Goal: Task Accomplishment & Management: Use online tool/utility

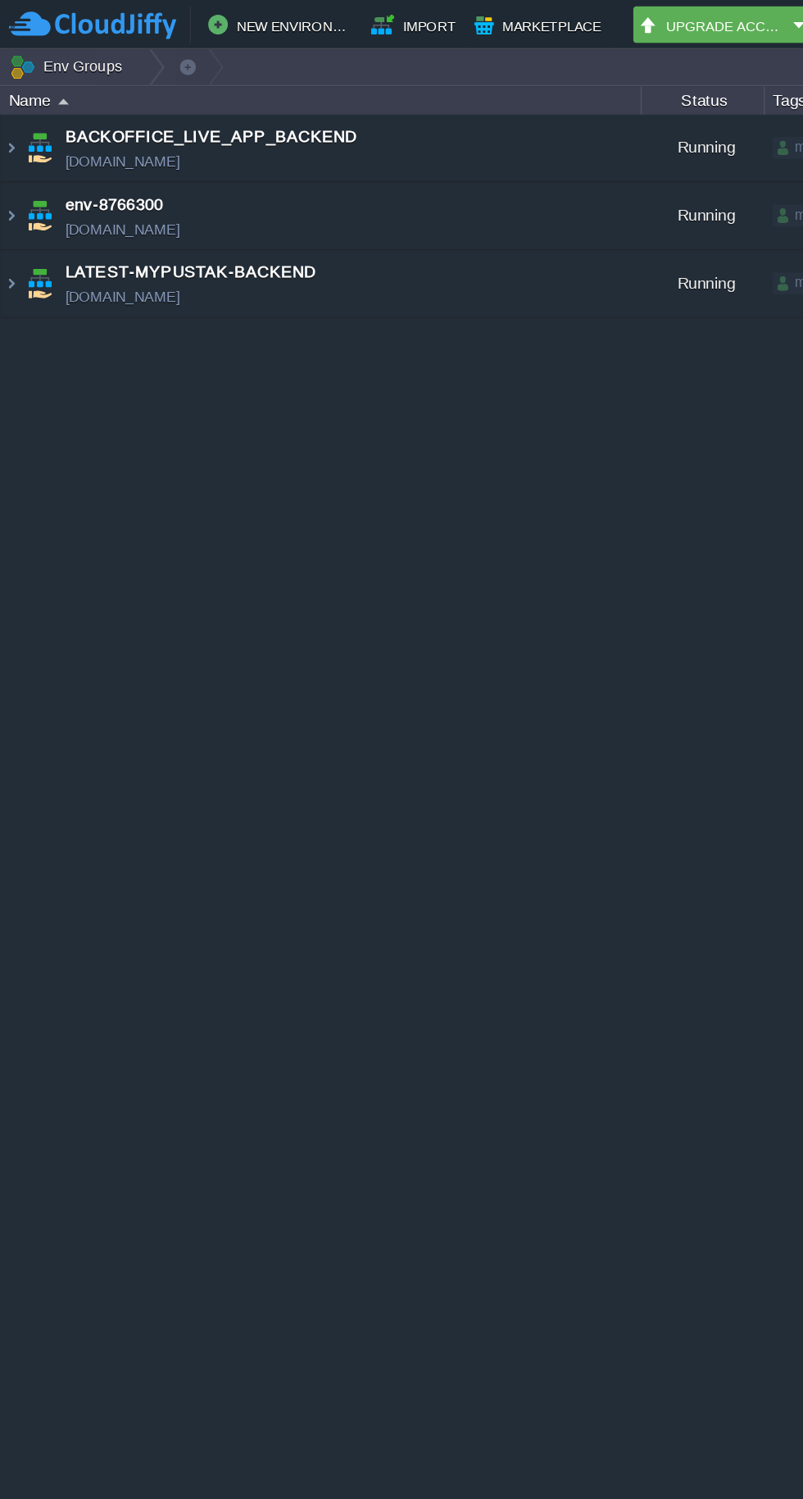
click at [16, 193] on img at bounding box center [26, 188] width 23 height 44
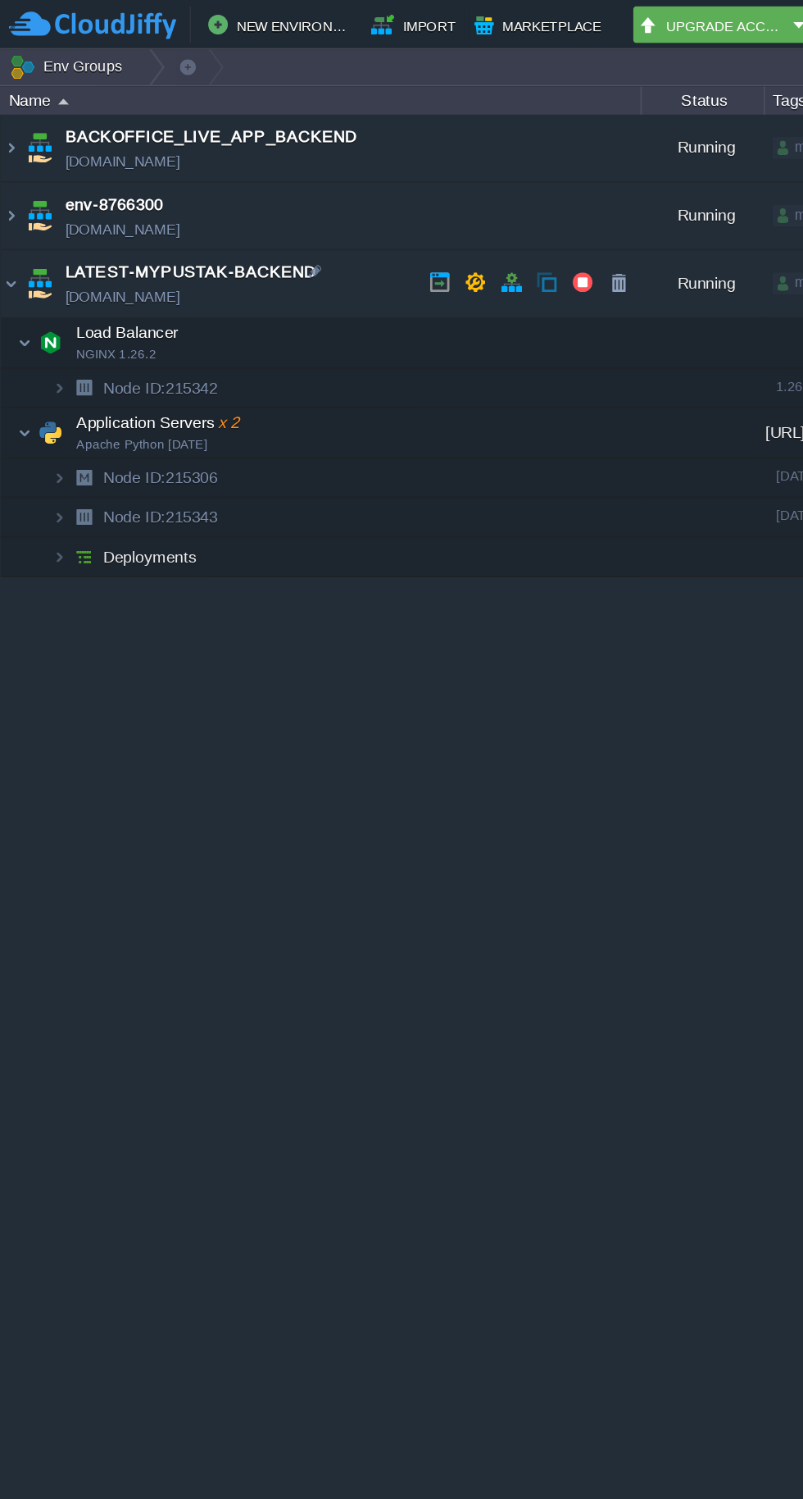
click at [16, 133] on img at bounding box center [26, 143] width 23 height 44
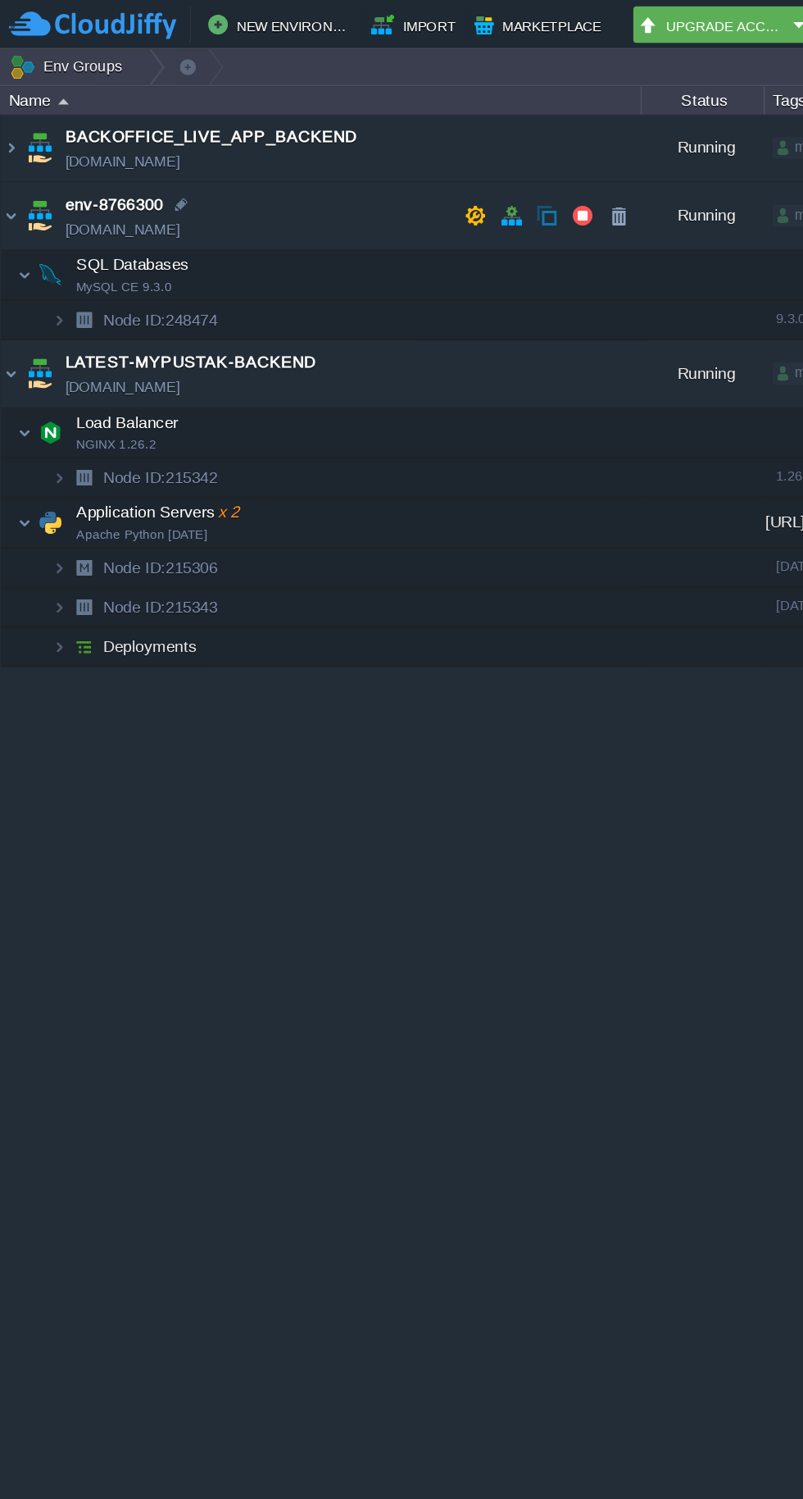
click at [12, 140] on img at bounding box center [7, 143] width 13 height 44
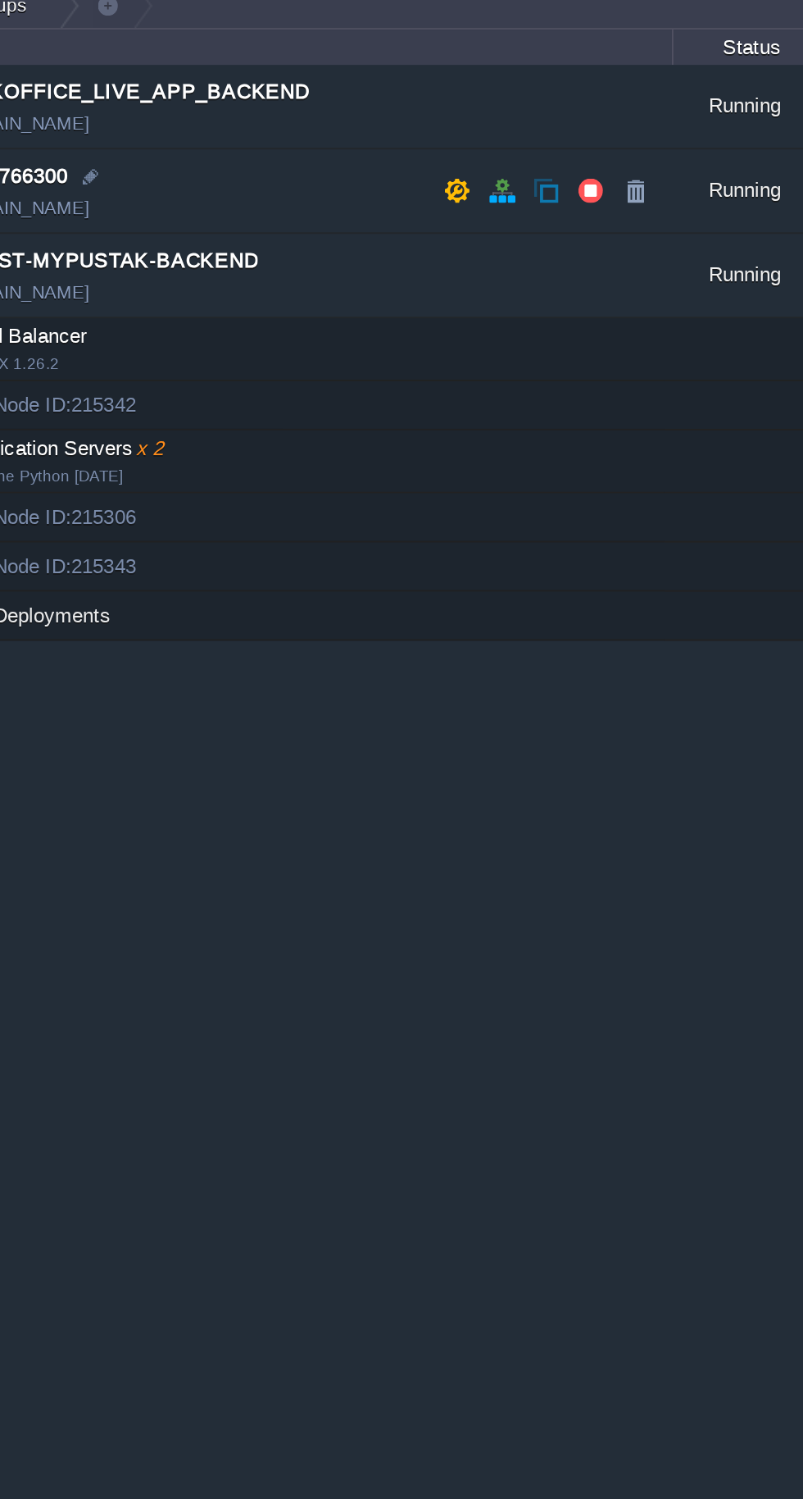
scroll to position [0, 5]
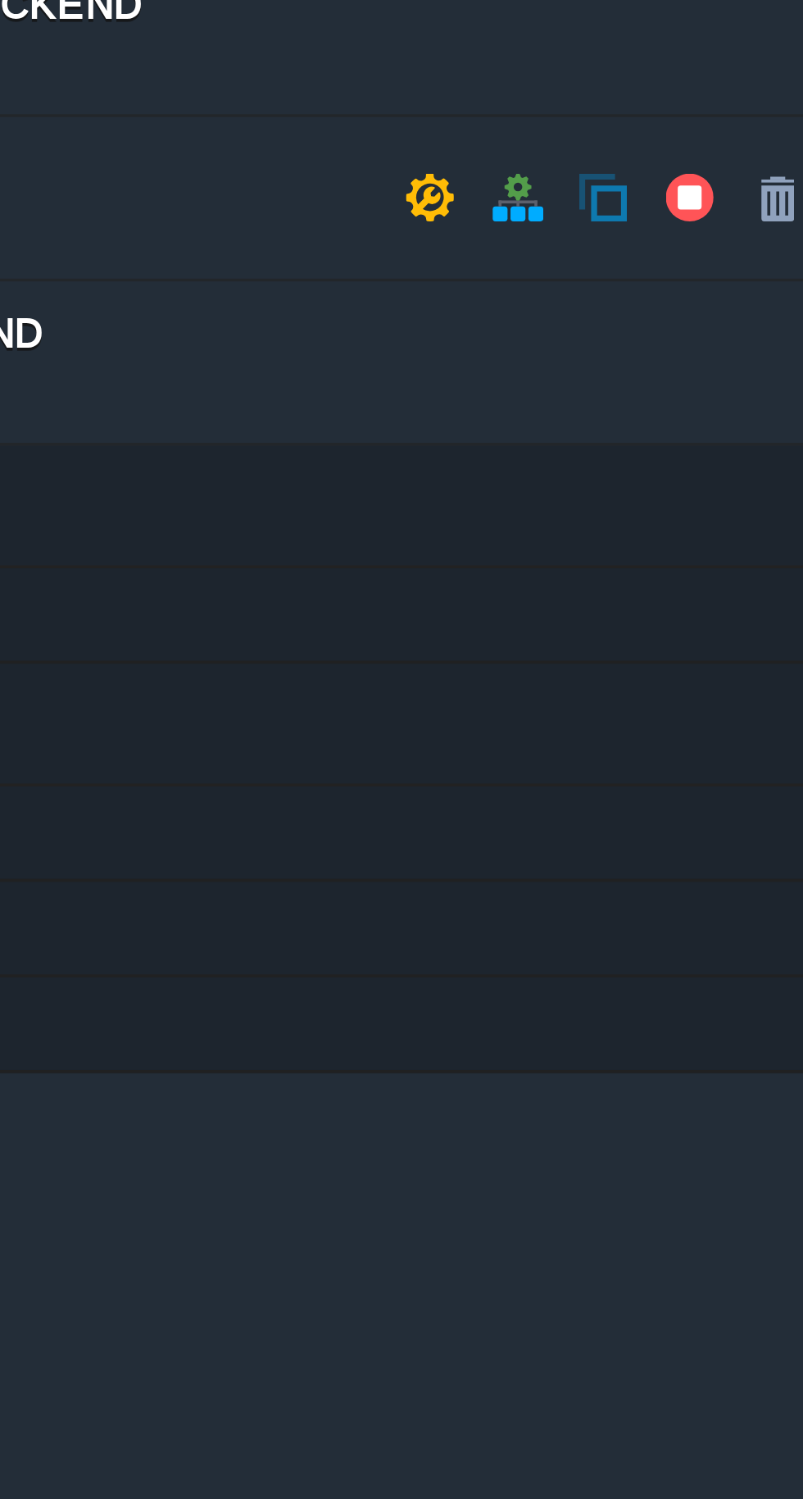
click at [382, 142] on button "button" at bounding box center [382, 143] width 15 height 15
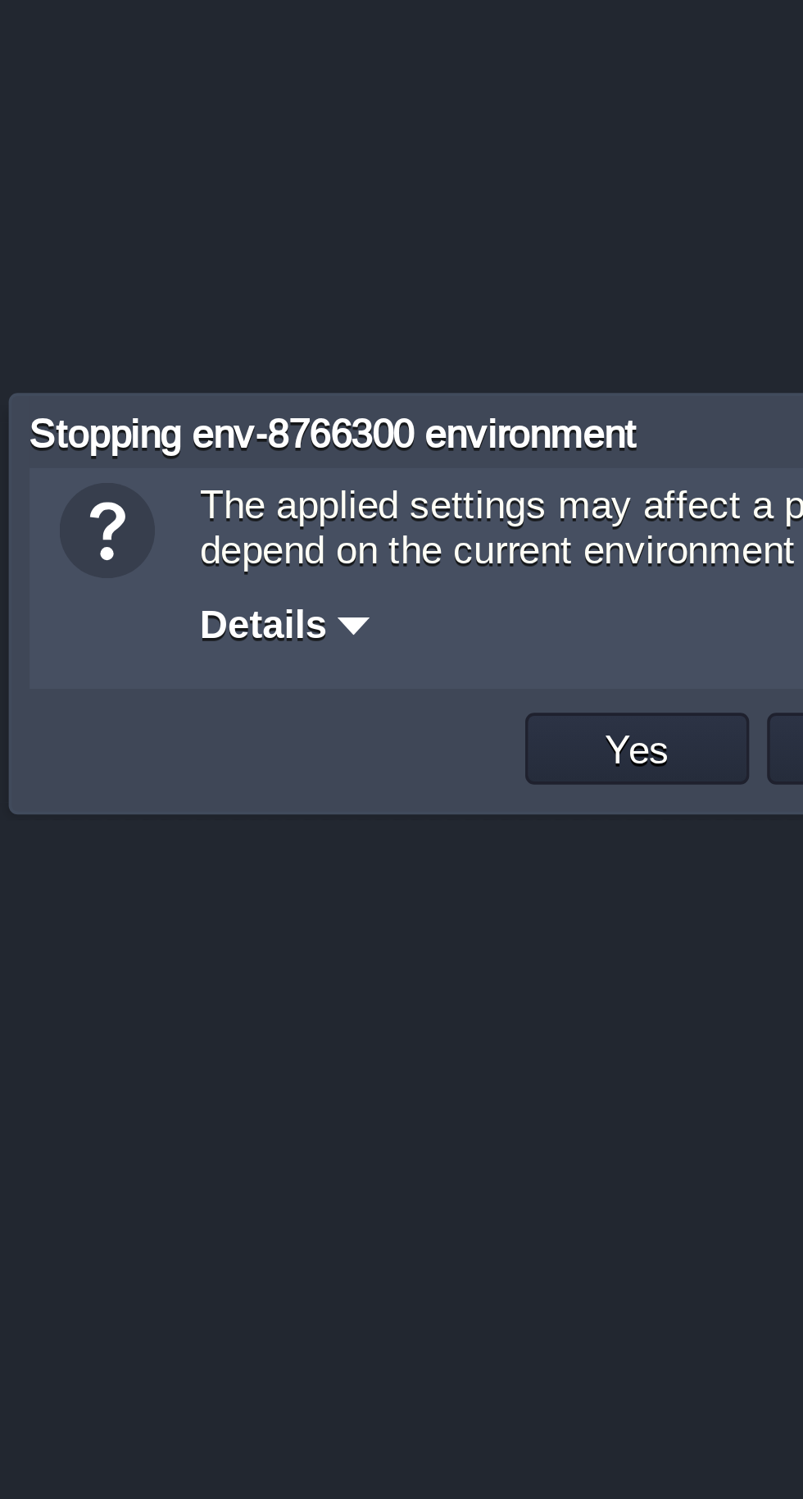
click at [366, 788] on button "Yes" at bounding box center [369, 788] width 28 height 15
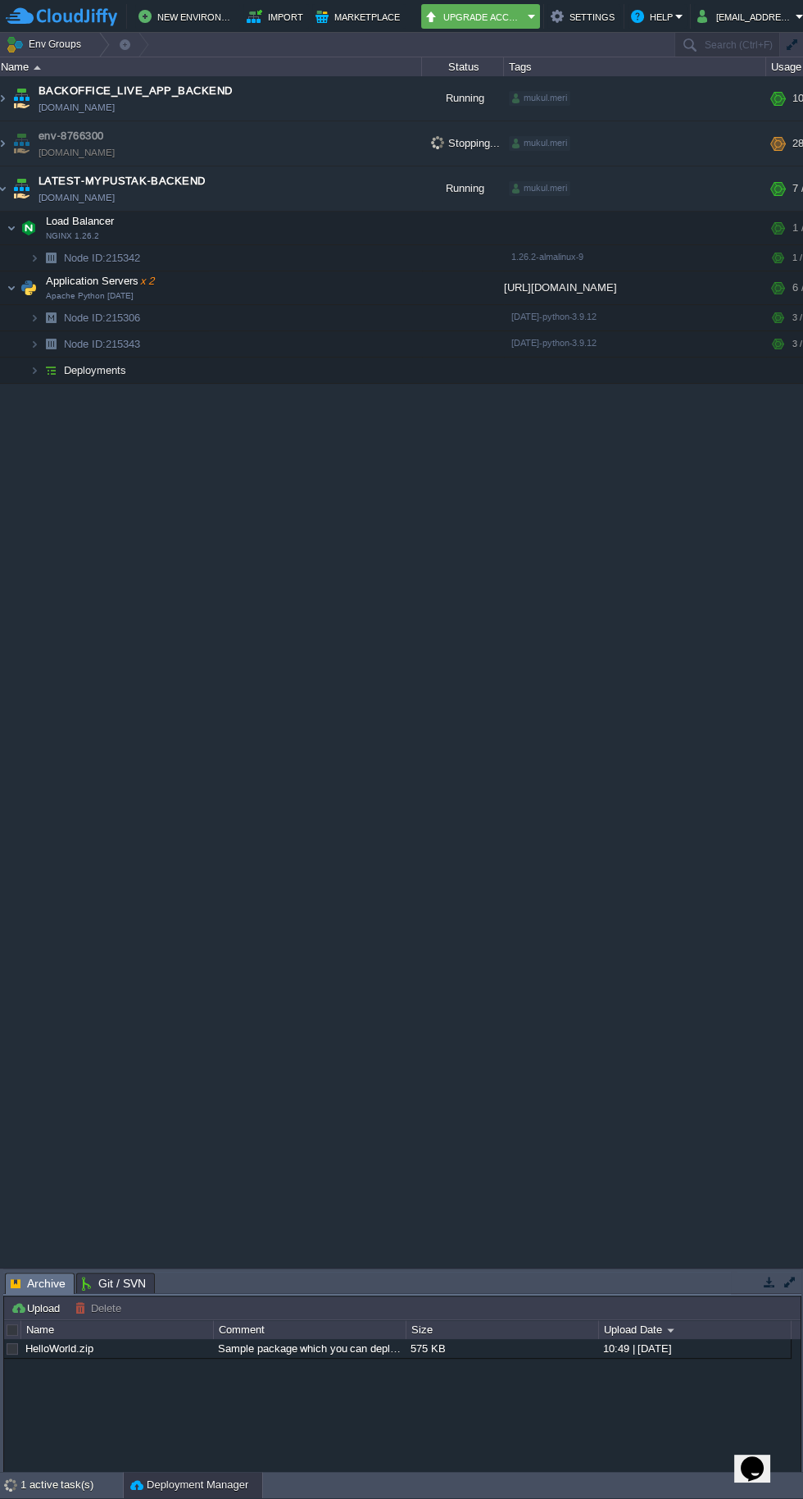
click at [21, 280] on img at bounding box center [28, 287] width 23 height 33
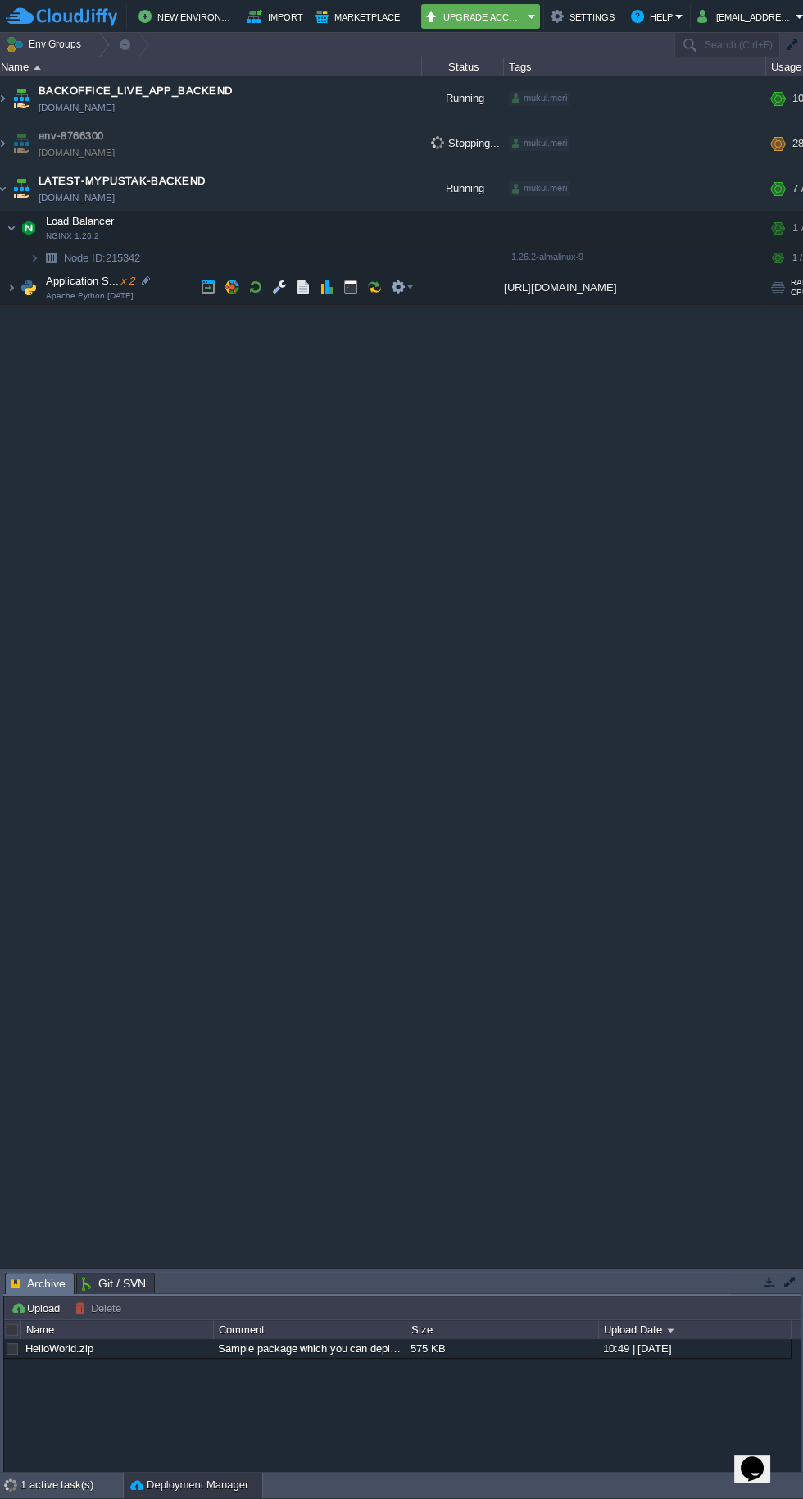
click at [17, 281] on img at bounding box center [28, 287] width 23 height 33
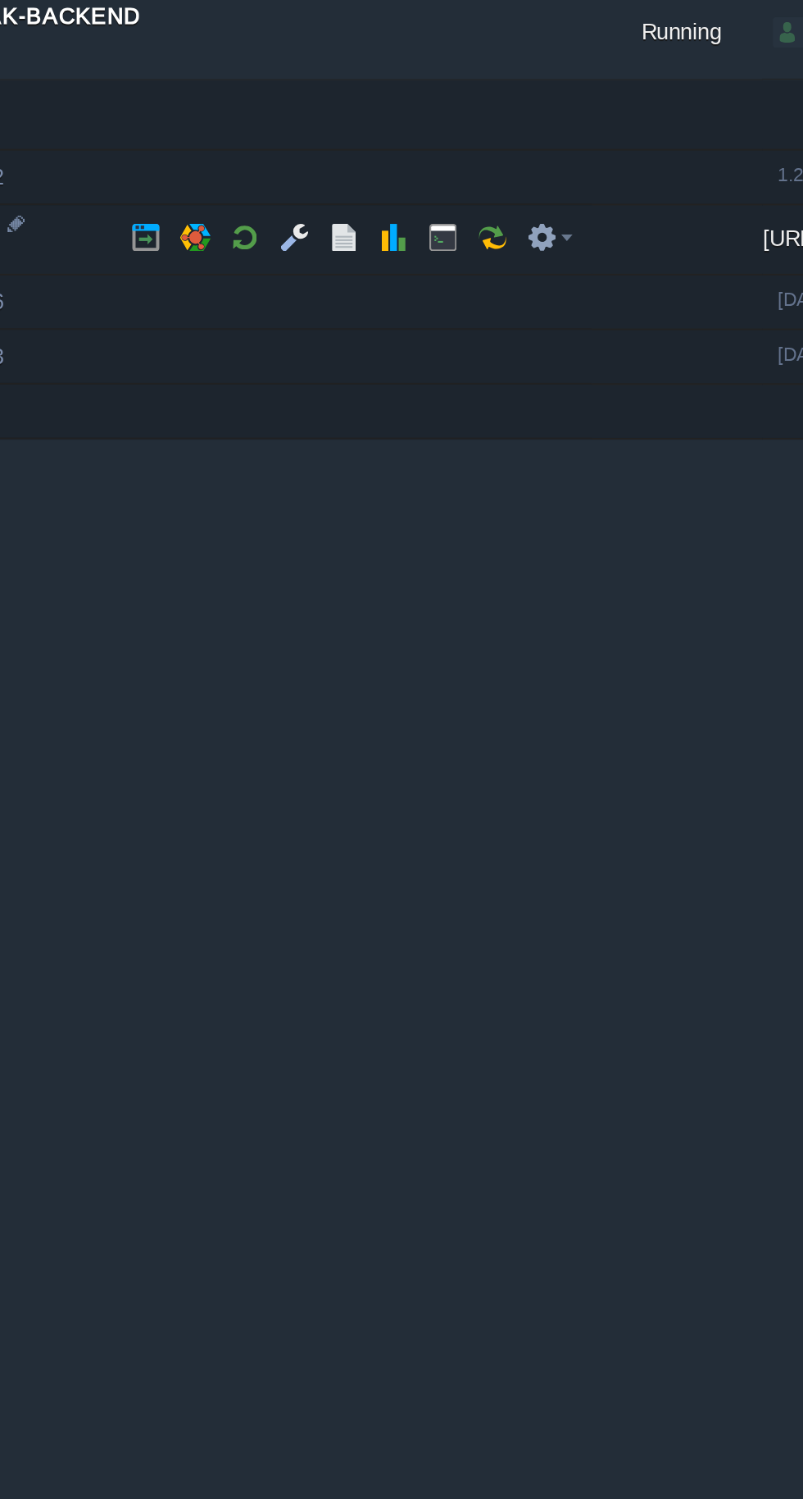
click at [261, 284] on button "button" at bounding box center [255, 287] width 15 height 15
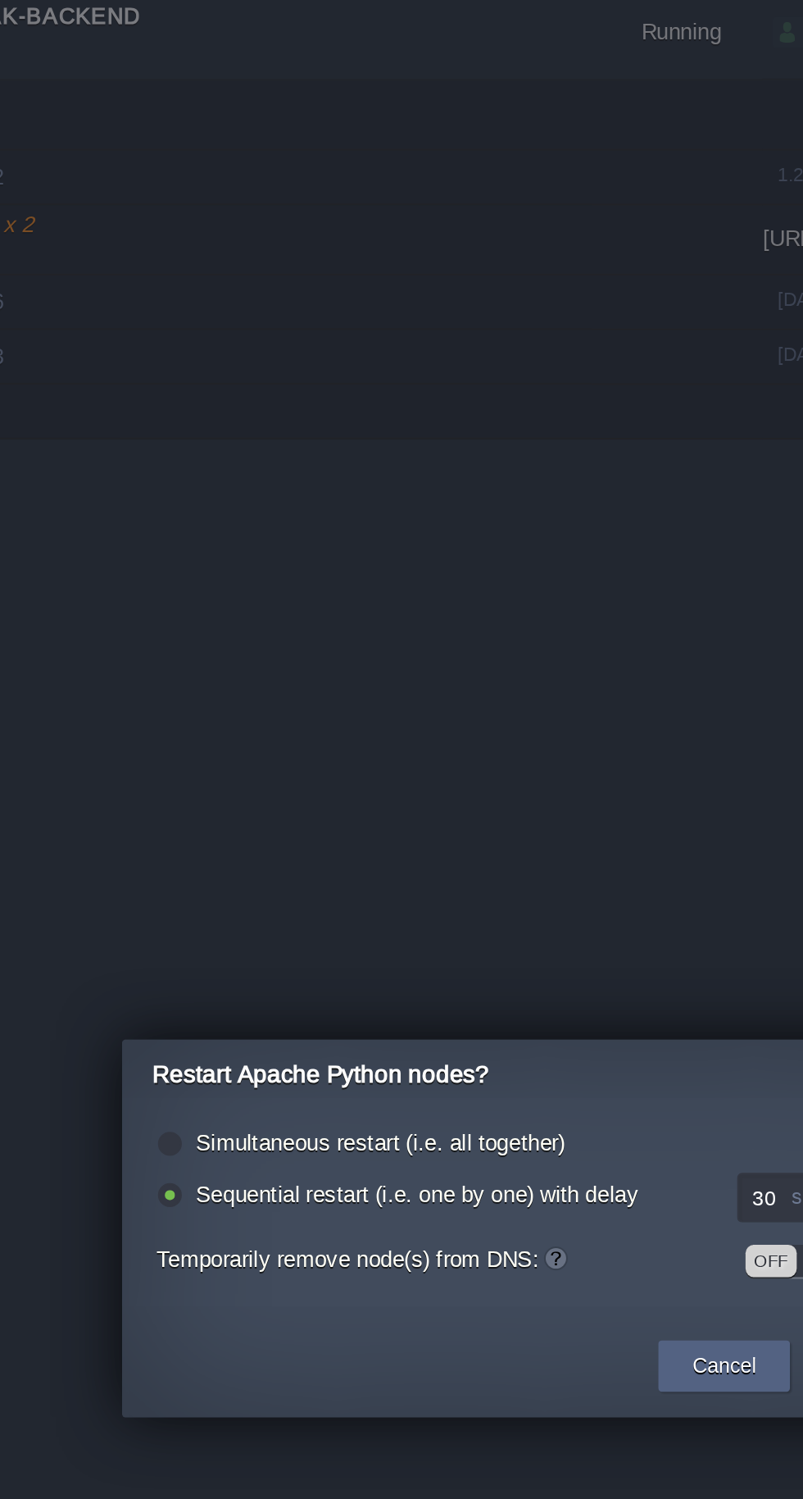
click at [320, 716] on label "Simultaneous restart (i.e. all together)" at bounding box center [320, 721] width 177 height 12
click at [224, 718] on input "radio" at bounding box center [218, 723] width 11 height 11
radio input "true"
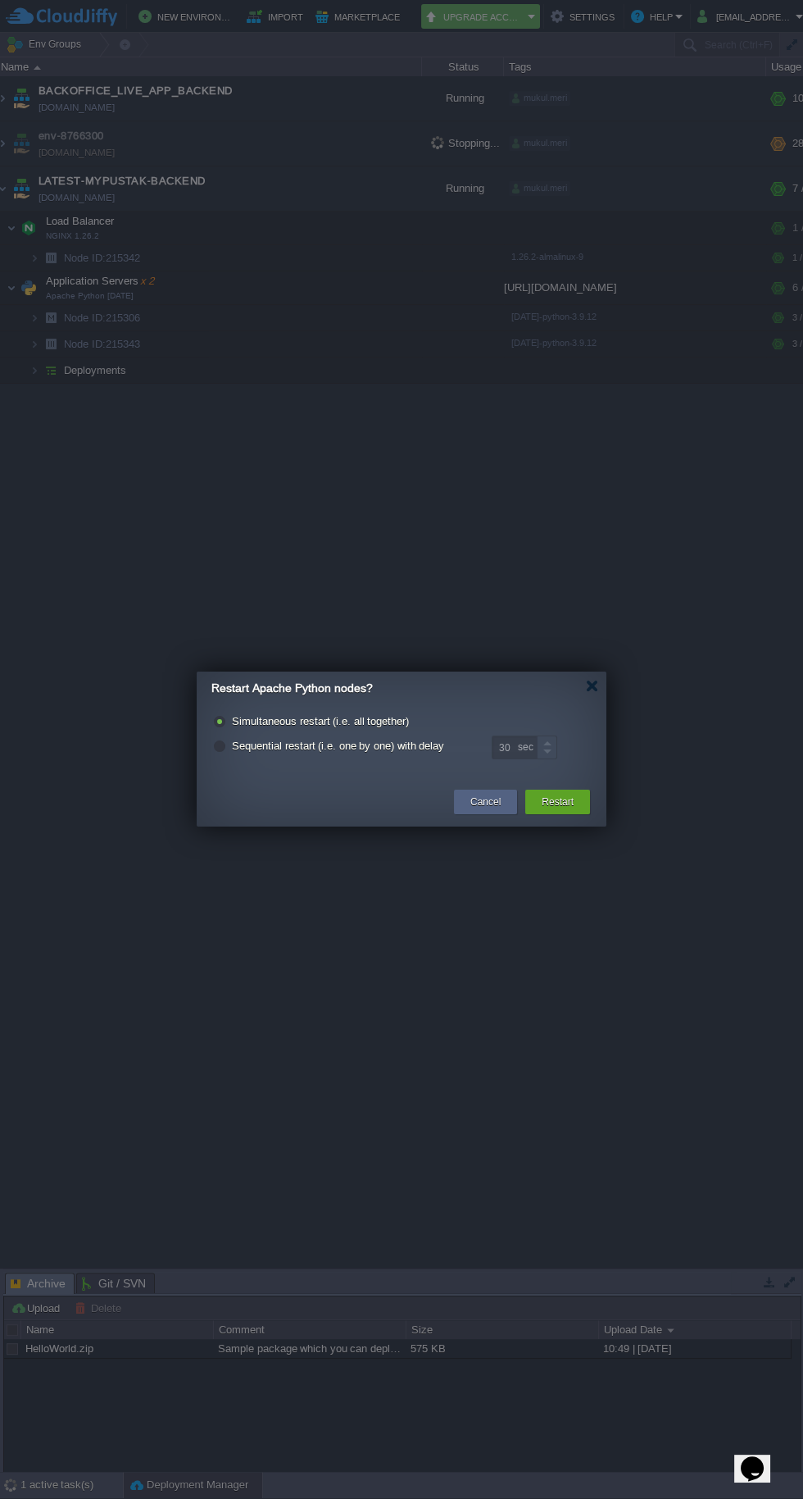
click at [558, 813] on div "Restart" at bounding box center [558, 801] width 40 height 25
